Goal: Navigation & Orientation: Go to known website

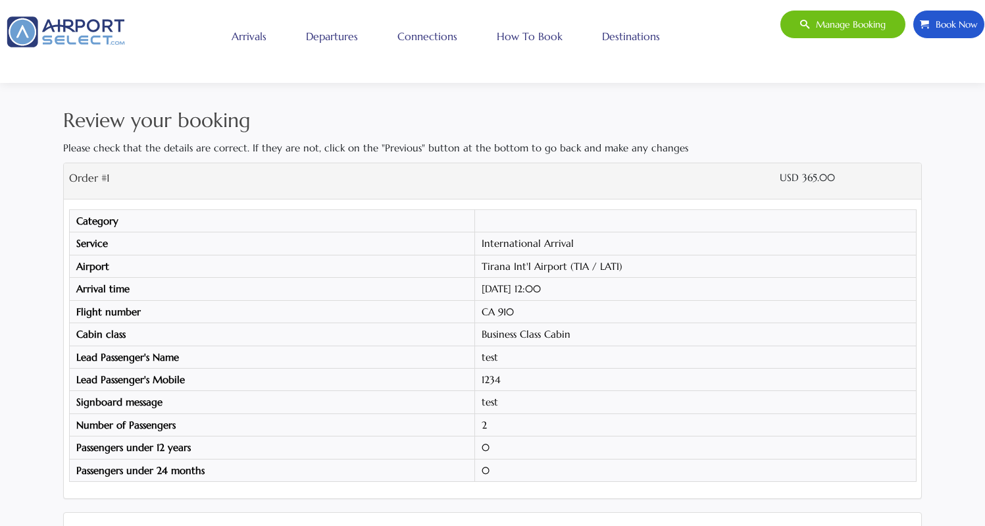
click at [71, 34] on img at bounding box center [66, 32] width 132 height 44
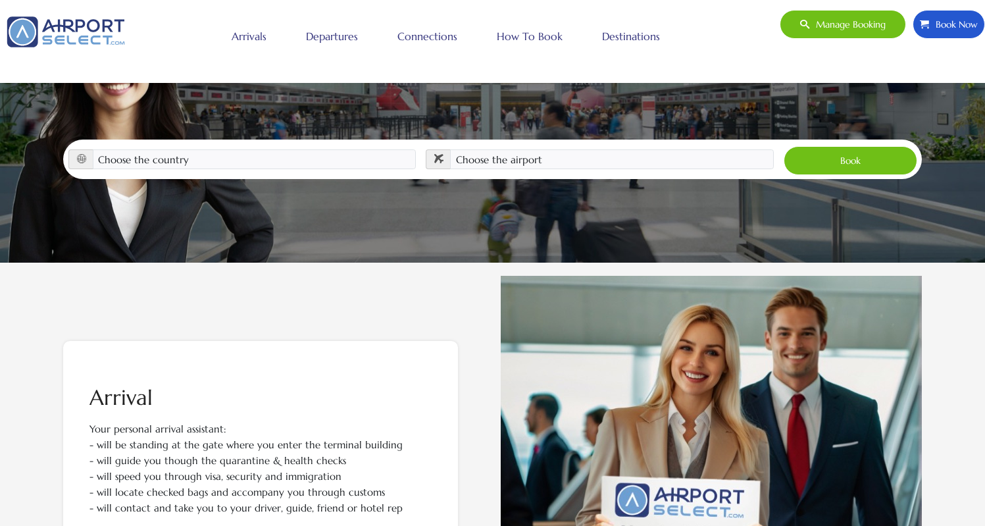
scroll to position [114, 0]
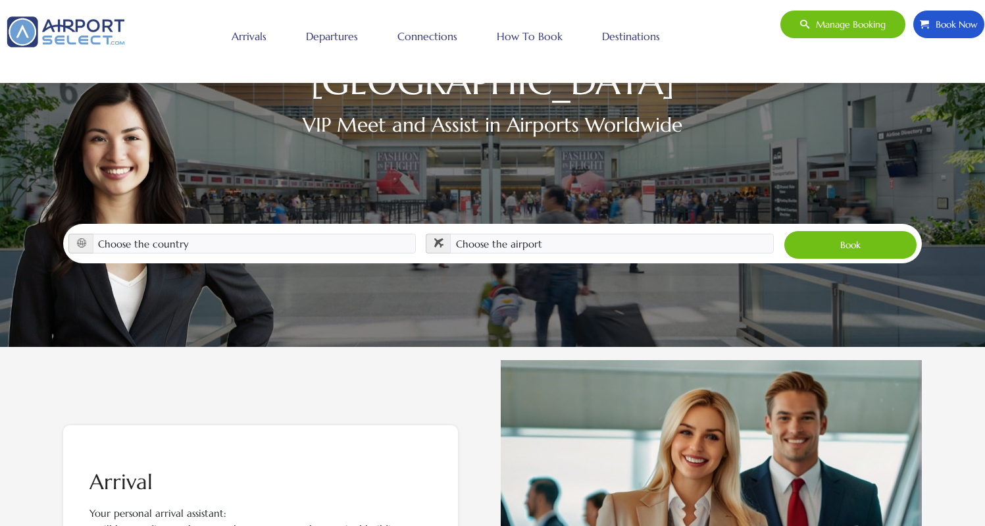
click at [104, 30] on img at bounding box center [66, 32] width 132 height 44
